Goal: Task Accomplishment & Management: Use online tool/utility

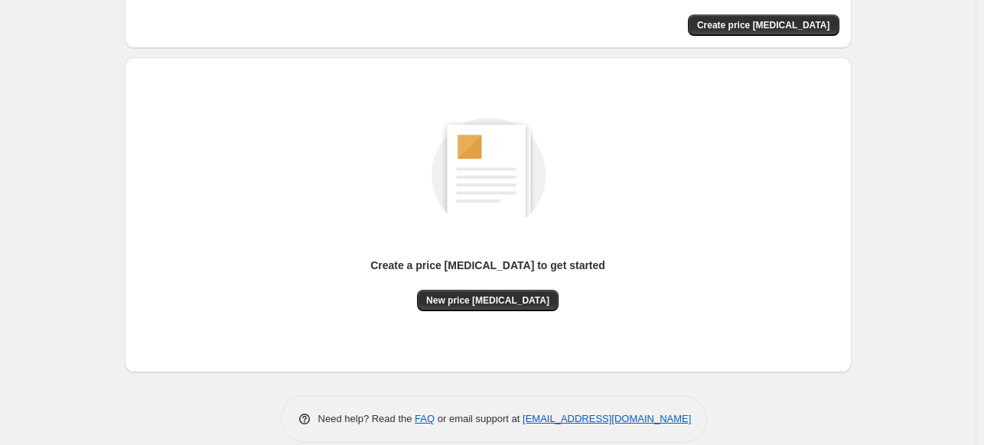
scroll to position [110, 0]
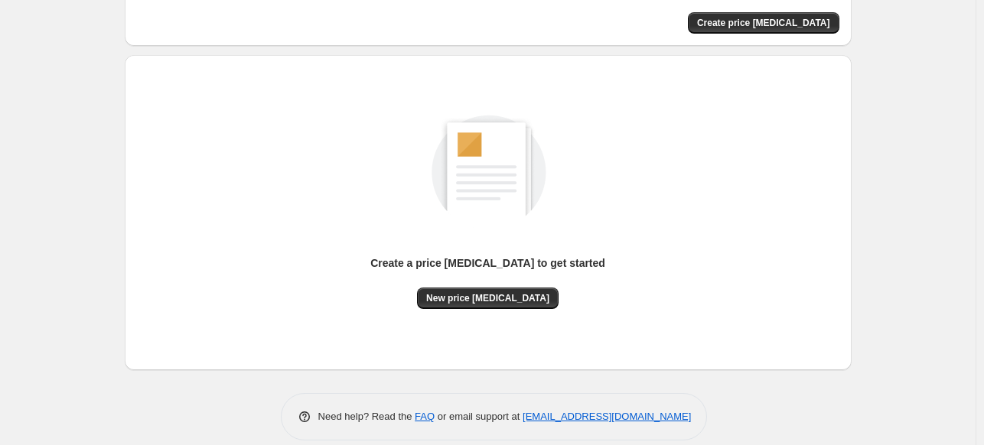
scroll to position [39, 0]
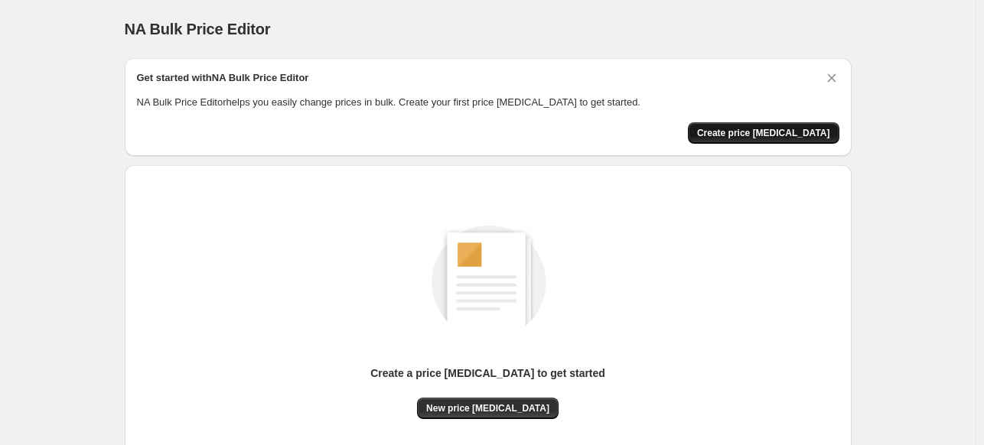
click at [740, 140] on button "Create price change job" at bounding box center [763, 132] width 151 height 21
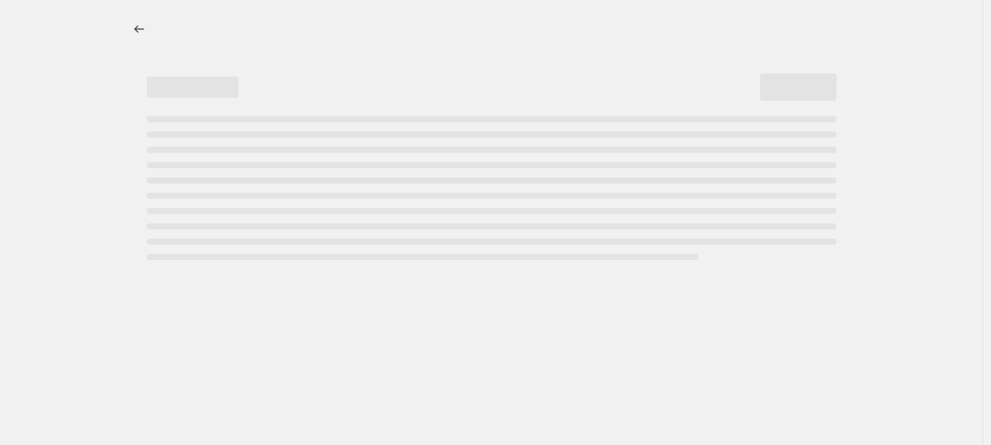
select select "percentage"
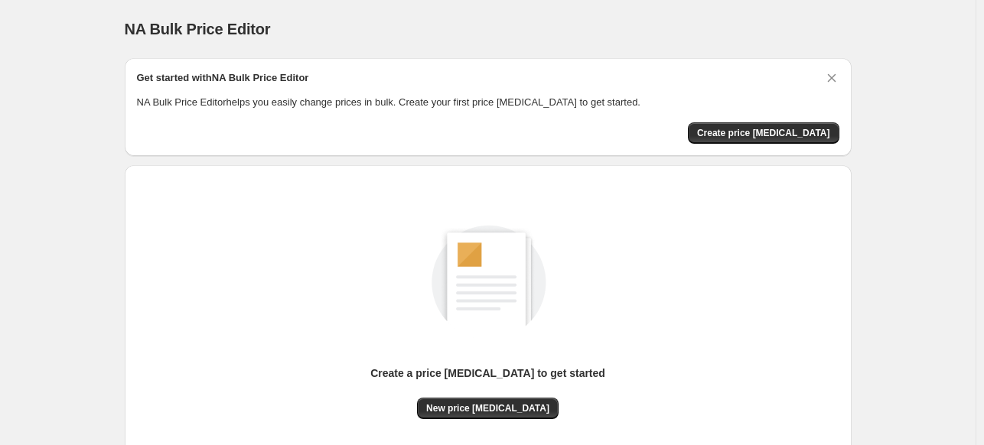
scroll to position [39, 0]
